Goal: Navigation & Orientation: Find specific page/section

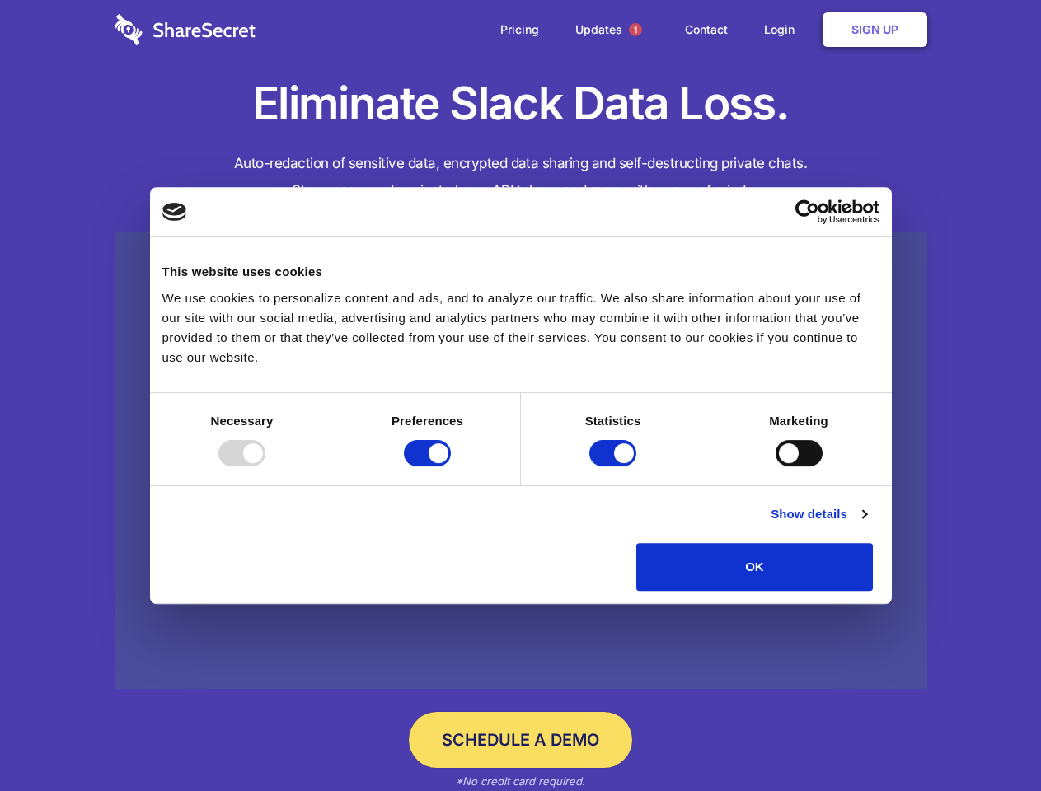
click at [265, 467] on div at bounding box center [241, 453] width 47 height 26
click at [451, 467] on input "Preferences" at bounding box center [427, 453] width 47 height 26
checkbox input "false"
click at [615, 467] on input "Statistics" at bounding box center [612, 453] width 47 height 26
checkbox input "false"
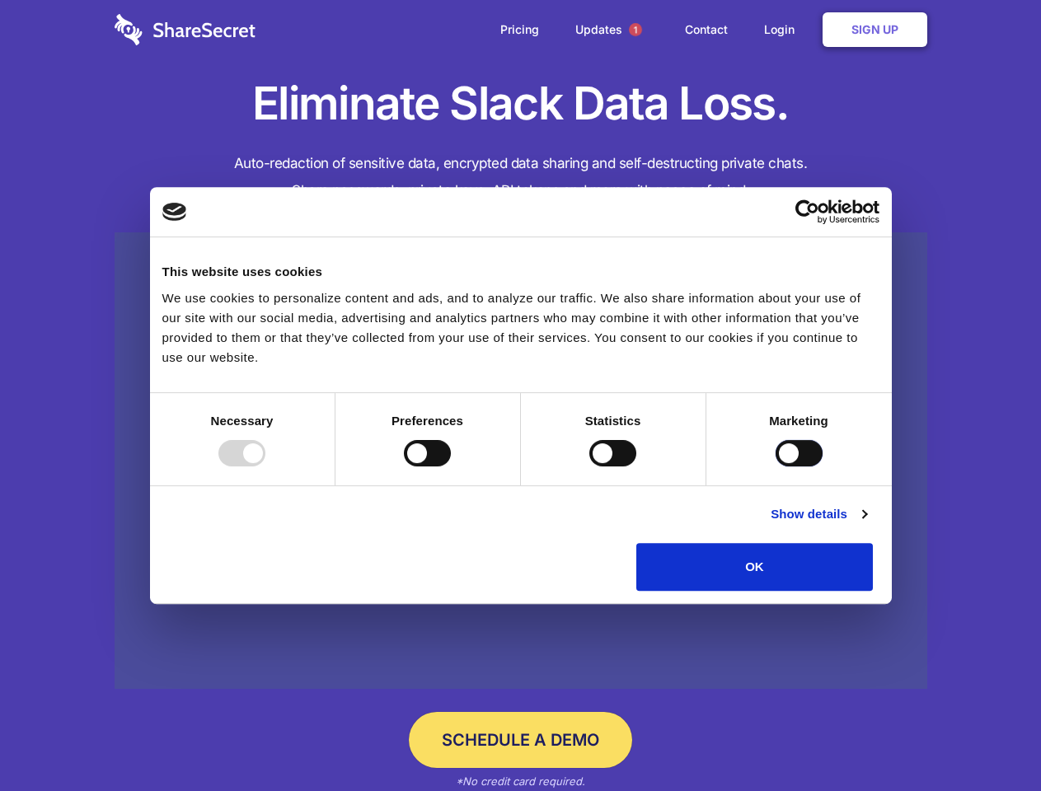
click at [776, 467] on input "Marketing" at bounding box center [799, 453] width 47 height 26
checkbox input "true"
click at [866, 524] on link "Show details" at bounding box center [819, 514] width 96 height 20
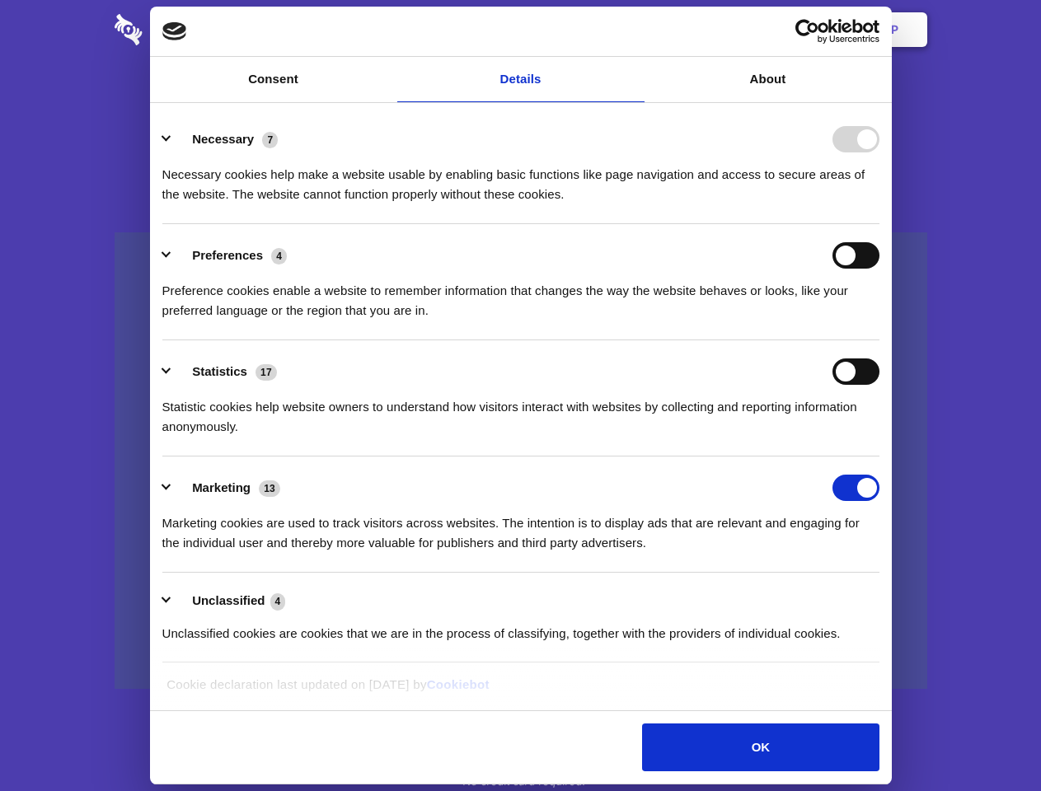
click at [879, 224] on li "Necessary 7 Necessary cookies help make a website usable by enabling basic func…" at bounding box center [520, 166] width 717 height 116
click at [635, 30] on span "1" at bounding box center [635, 29] width 13 height 13
